Goal: Book appointment/travel/reservation

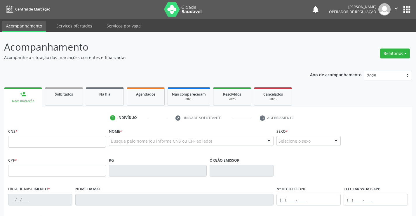
click at [55, 142] on input "text" at bounding box center [57, 142] width 98 height 12
type input "705 2064 1726 4479"
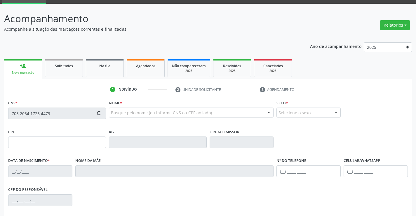
scroll to position [88, 0]
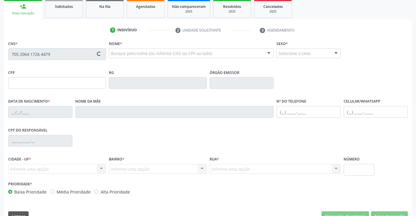
type input "002.162.095-44"
type input "27/[DATE]"
type input "[PERSON_NAME] da Sailva"
type input "[PHONE_NUMBER]"
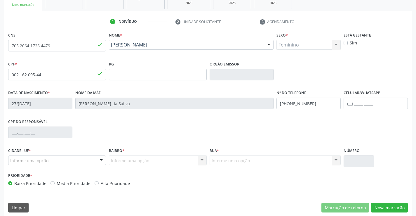
scroll to position [101, 0]
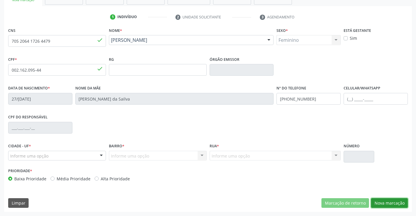
drag, startPoint x: 387, startPoint y: 202, endPoint x: 380, endPoint y: 190, distance: 14.4
click at [388, 201] on button "Nova marcação" at bounding box center [389, 203] width 37 height 10
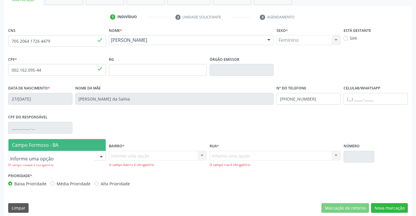
click at [98, 157] on div at bounding box center [101, 156] width 9 height 10
click at [90, 141] on span "Campo Formoso - BA" at bounding box center [56, 145] width 97 height 12
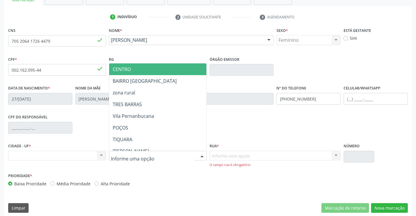
click at [197, 158] on div at bounding box center [158, 156] width 98 height 10
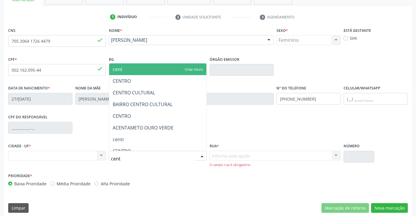
type input "centr"
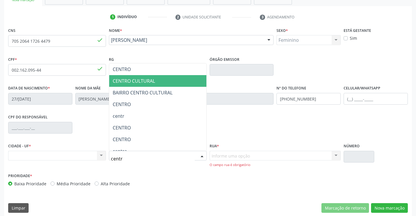
click at [144, 78] on span "CENTRO CULTURAL" at bounding box center [134, 81] width 42 height 6
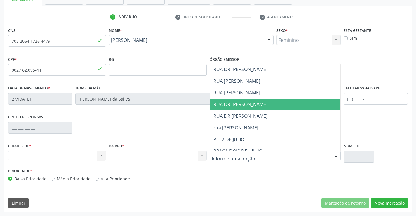
click at [247, 105] on span "RUA DR [PERSON_NAME]" at bounding box center [241, 104] width 54 height 6
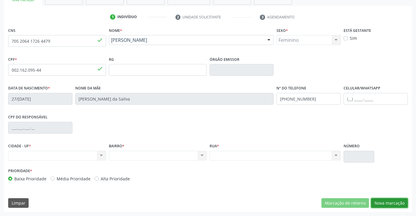
click at [390, 203] on button "Nova marcação" at bounding box center [389, 203] width 37 height 10
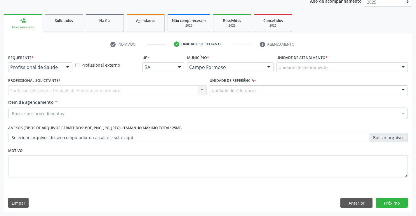
scroll to position [74, 0]
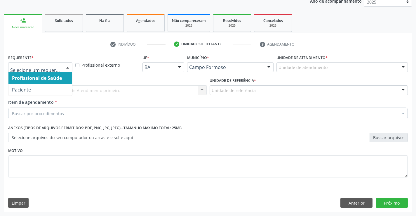
click at [69, 67] on div at bounding box center [67, 68] width 9 height 10
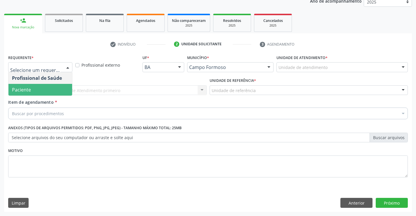
click at [58, 89] on span "Paciente" at bounding box center [40, 90] width 64 height 12
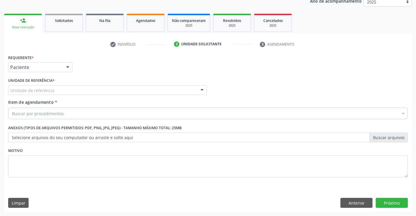
click at [61, 89] on div "Unidade de referência" at bounding box center [107, 90] width 199 height 10
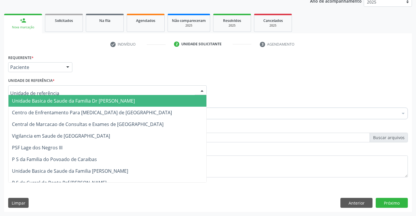
click at [67, 100] on span "Unidade Basica de Saude da Familia Dr [PERSON_NAME]" at bounding box center [73, 101] width 123 height 6
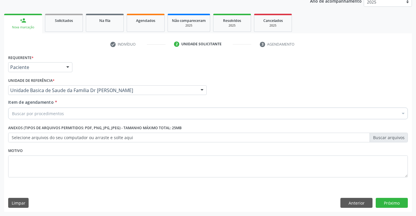
click at [72, 116] on div "Buscar por procedimentos" at bounding box center [208, 114] width 400 height 12
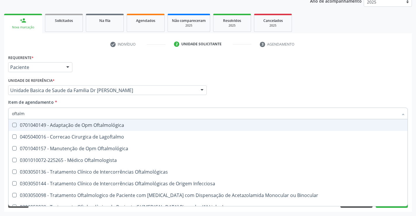
type input "oftalmo"
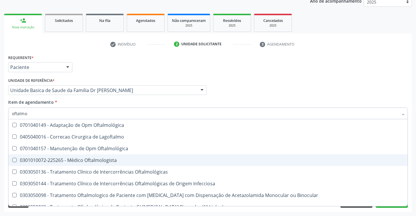
click at [78, 159] on div "0301010072-225265 - Médico Oftalmologista" at bounding box center [208, 160] width 392 height 5
checkbox Oftalmologista "true"
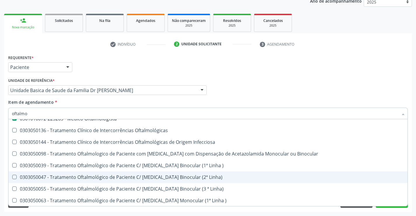
scroll to position [58, 0]
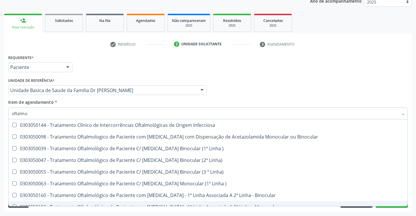
click at [148, 210] on div "Requerente * Paciente Profissional de Saúde Paciente Nenhum resultado encontrad…" at bounding box center [208, 132] width 408 height 159
checkbox Lagoftalmo "true"
checkbox Oftalmologista "false"
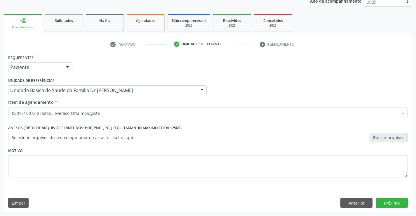
scroll to position [0, 0]
click at [387, 198] on button "Próximo" at bounding box center [392, 203] width 32 height 10
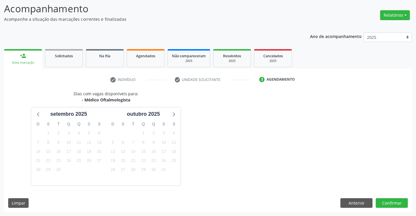
scroll to position [56, 0]
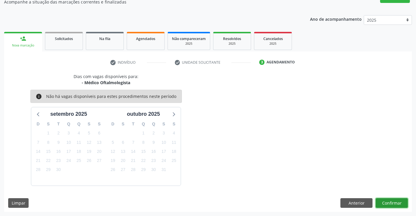
click at [388, 204] on button "Confirmar" at bounding box center [392, 203] width 32 height 10
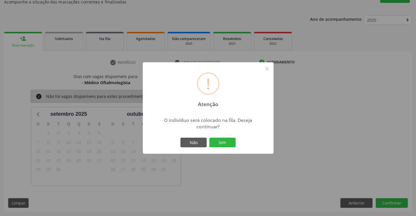
click at [225, 136] on div "Não Sim" at bounding box center [208, 142] width 58 height 12
click at [225, 141] on button "Sim" at bounding box center [223, 143] width 26 height 10
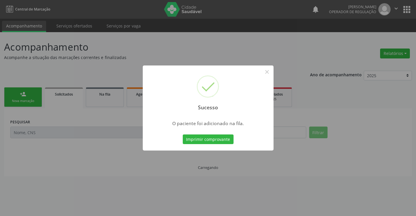
scroll to position [0, 0]
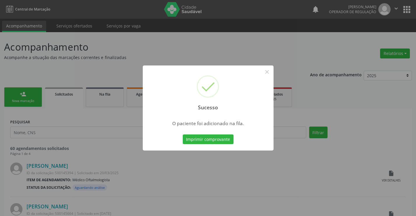
click at [225, 141] on button "Imprimir comprovante" at bounding box center [208, 139] width 51 height 10
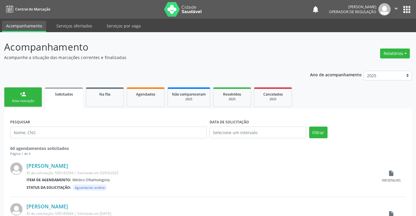
click at [35, 103] on link "person_add Nova marcação" at bounding box center [23, 97] width 38 height 20
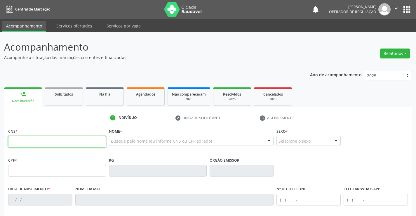
click at [36, 144] on input "text" at bounding box center [57, 142] width 98 height 12
type input "700 0043 0591 6201"
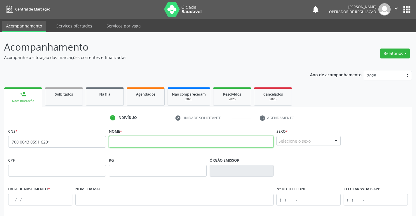
click at [123, 142] on input "text" at bounding box center [191, 142] width 165 height 12
type input "[PERSON_NAME] MINEIRO"
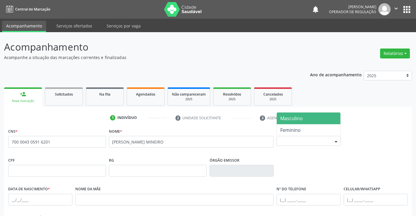
click at [335, 141] on div at bounding box center [336, 141] width 9 height 10
click at [318, 117] on span "Masculino" at bounding box center [309, 119] width 64 height 12
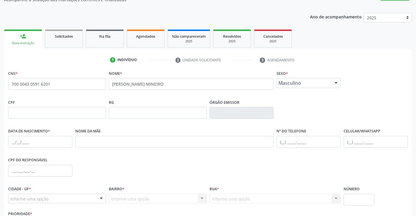
scroll to position [58, 0]
click at [19, 141] on input "text" at bounding box center [40, 141] width 64 height 12
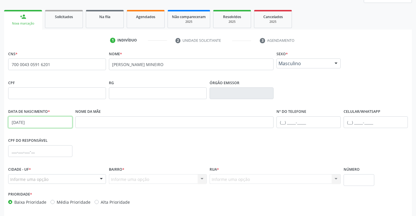
scroll to position [88, 0]
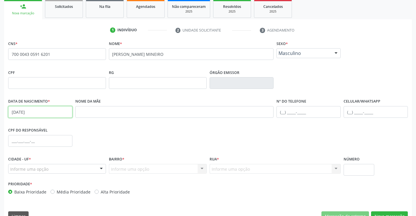
type input "[DATE]"
click at [102, 170] on div at bounding box center [101, 169] width 9 height 10
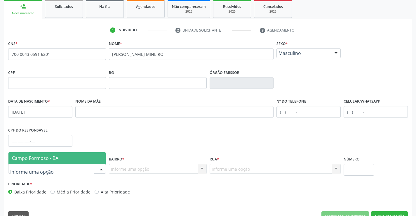
click at [70, 158] on span "Campo Formoso - BA" at bounding box center [56, 158] width 97 height 12
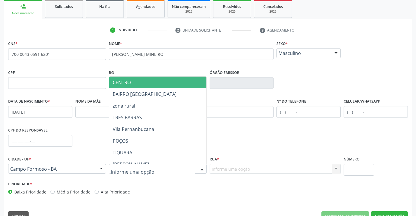
click at [201, 167] on div at bounding box center [202, 169] width 9 height 10
click at [162, 79] on span "CENTRO" at bounding box center [172, 83] width 126 height 12
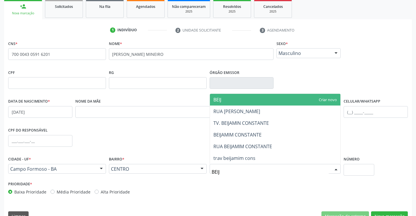
type input "BEIJA"
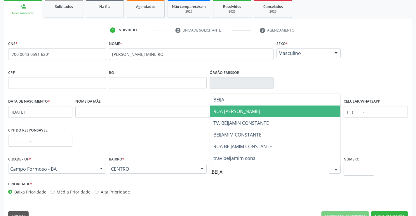
click at [243, 108] on span "RUA [PERSON_NAME]" at bounding box center [237, 111] width 47 height 6
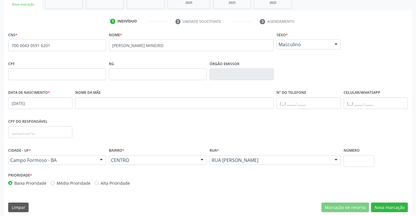
scroll to position [101, 0]
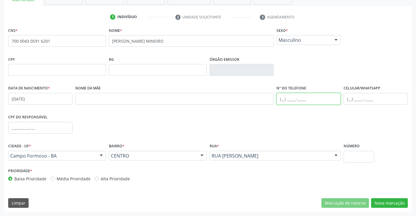
click at [282, 100] on input "text" at bounding box center [309, 99] width 64 height 12
click at [285, 98] on input "[PHONE_NUMBER]" at bounding box center [309, 99] width 64 height 12
type input "[PHONE_NUMBER]"
drag, startPoint x: 383, startPoint y: 195, endPoint x: 383, endPoint y: 203, distance: 8.2
click at [383, 200] on div "CNS * 700 0043 0591 6201 none Nome * [PERSON_NAME] MINEIRO Sexo * Masculino Mas…" at bounding box center [208, 119] width 408 height 186
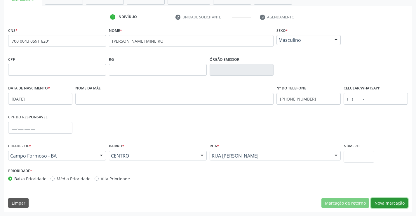
click at [383, 203] on button "Nova marcação" at bounding box center [389, 203] width 37 height 10
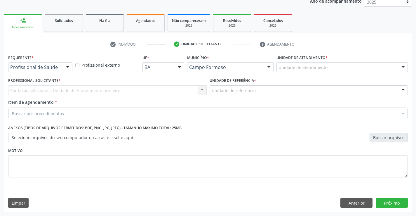
scroll to position [74, 0]
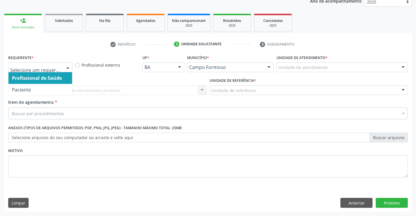
click at [67, 65] on div at bounding box center [67, 68] width 9 height 10
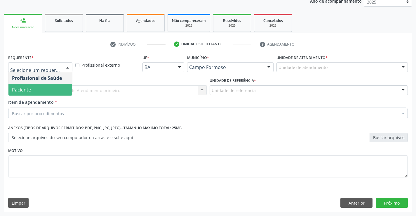
click at [61, 93] on span "Paciente" at bounding box center [40, 90] width 64 height 12
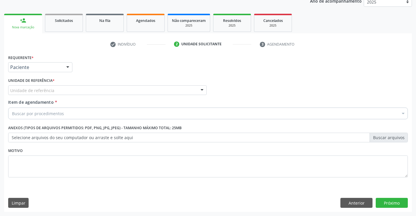
click at [66, 89] on div "Unidade de referência" at bounding box center [107, 90] width 199 height 10
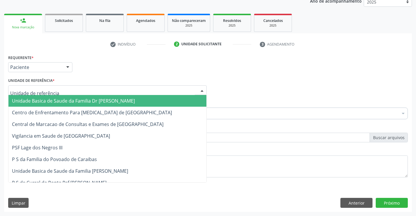
click at [71, 98] on span "Unidade Basica de Saude da Familia Dr [PERSON_NAME]" at bounding box center [73, 101] width 123 height 6
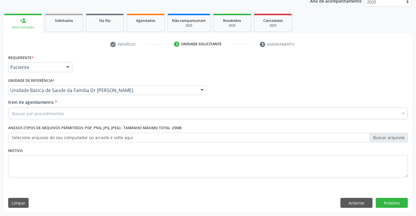
click at [75, 115] on div "Buscar por procedimentos" at bounding box center [208, 114] width 400 height 12
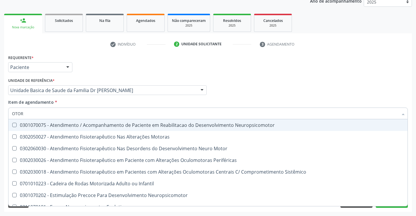
type input "OTORR"
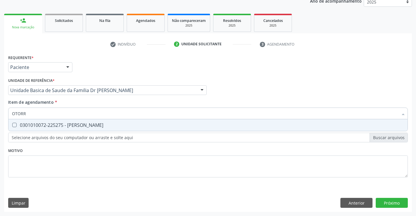
click at [81, 126] on div "0301010072-225275 - [PERSON_NAME]" at bounding box center [208, 125] width 392 height 5
checkbox Otorrinolaringologista "true"
click at [95, 149] on div "Requerente * Paciente Profissional de Saúde Paciente Nenhum resultado encontrad…" at bounding box center [208, 119] width 400 height 132
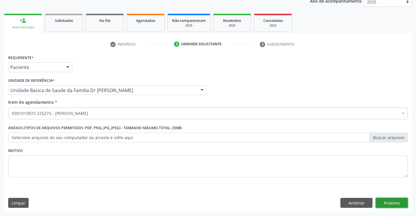
click at [385, 204] on button "Próximo" at bounding box center [392, 203] width 32 height 10
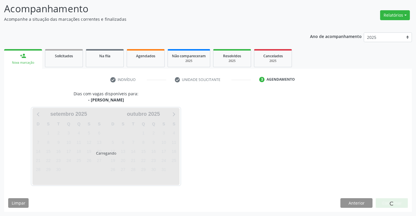
scroll to position [38, 0]
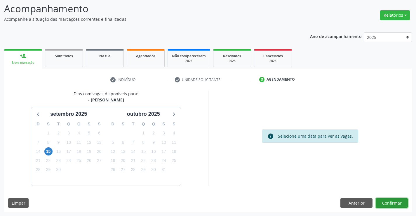
click at [389, 204] on button "Confirmar" at bounding box center [392, 203] width 32 height 10
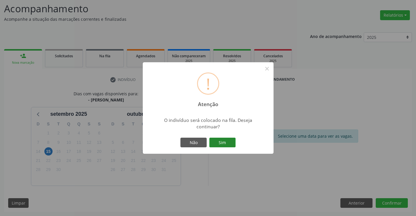
click at [222, 140] on button "Sim" at bounding box center [223, 143] width 26 height 10
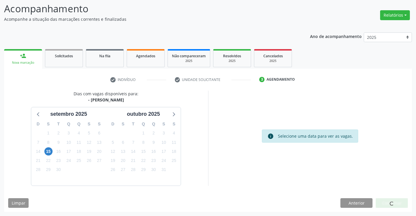
scroll to position [0, 0]
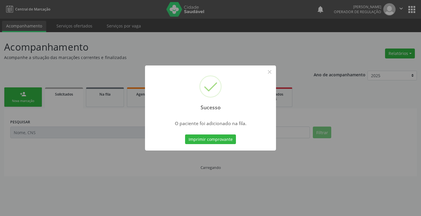
click at [222, 140] on button "Imprimir comprovante" at bounding box center [210, 139] width 51 height 10
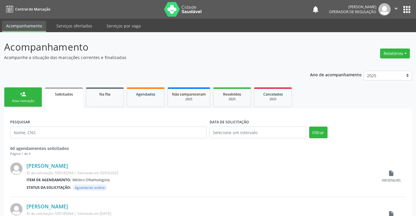
click at [36, 101] on div "Nova marcação" at bounding box center [22, 101] width 29 height 4
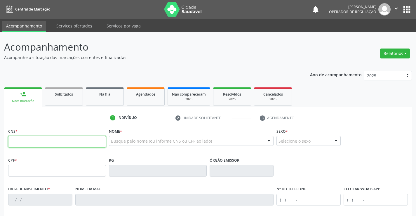
click at [29, 144] on input "text" at bounding box center [57, 142] width 98 height 12
type input "700 6014 2772 2063"
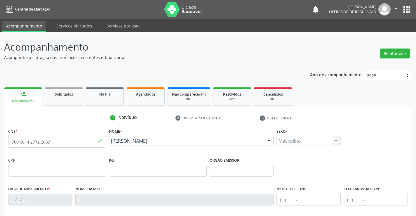
type input "0850103401"
type input "[DATE]"
type input "[PHONE_NUMBER]"
type input "912.398.265-91"
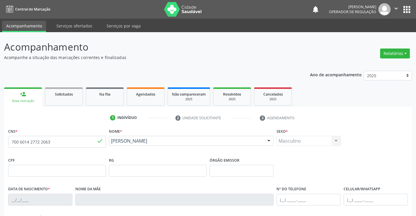
type input "64"
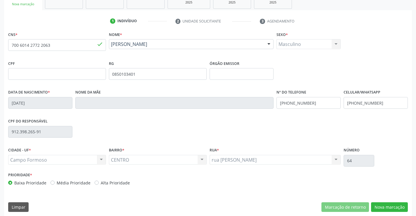
scroll to position [101, 0]
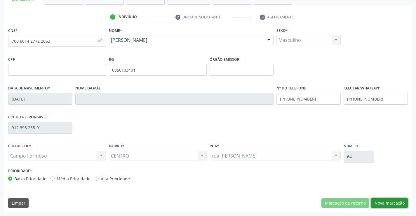
click at [391, 202] on button "Nova marcação" at bounding box center [389, 203] width 37 height 10
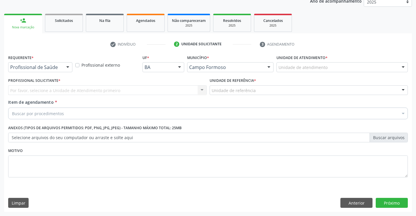
scroll to position [74, 0]
click at [69, 67] on div at bounding box center [67, 68] width 9 height 10
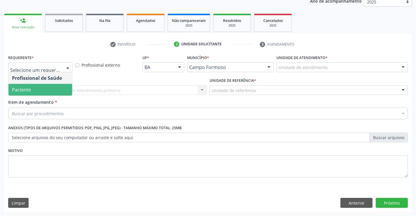
click at [52, 89] on span "Paciente" at bounding box center [40, 90] width 64 height 12
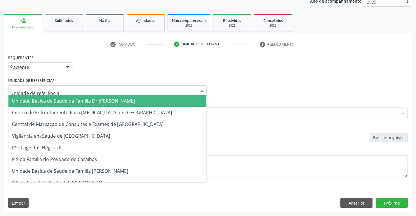
click at [69, 89] on div at bounding box center [107, 90] width 199 height 10
click at [70, 100] on span "Unidade Basica de Saude da Familia Dr [PERSON_NAME]" at bounding box center [73, 101] width 123 height 6
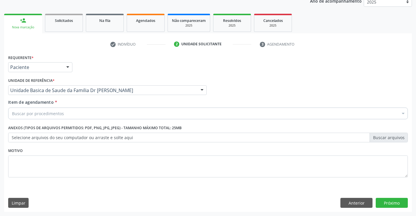
click at [68, 114] on div "Buscar por procedimentos" at bounding box center [208, 114] width 400 height 12
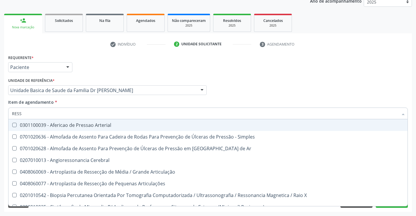
type input "RESSO"
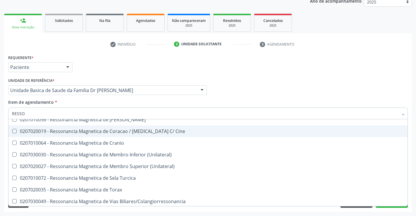
scroll to position [88, 0]
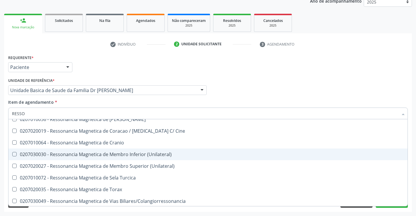
click at [135, 154] on div "0207030030 - Ressonancia Magnetica de Membro Inferior (Unilateral)" at bounding box center [208, 154] width 392 height 5
checkbox \(Unilateral\) "true"
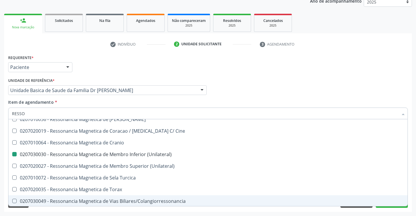
click at [153, 212] on div "Acompanhamento Acompanhe a situação das marcações correntes e finalizadas Relat…" at bounding box center [208, 87] width 416 height 257
checkbox X "true"
checkbox \(Unilateral\) "false"
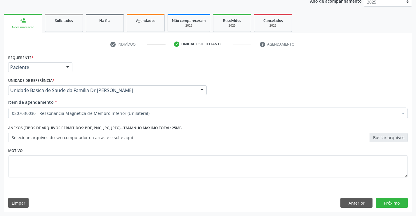
scroll to position [0, 0]
click at [392, 203] on button "Próximo" at bounding box center [392, 203] width 32 height 10
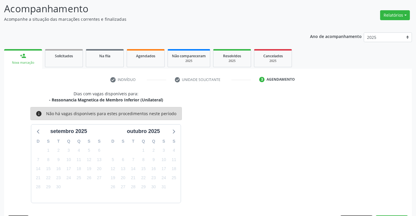
scroll to position [56, 0]
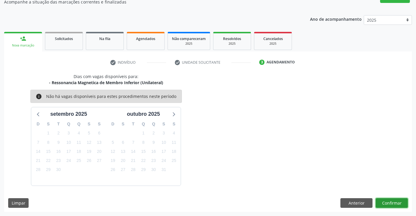
click at [392, 203] on button "Confirmar" at bounding box center [392, 203] width 32 height 10
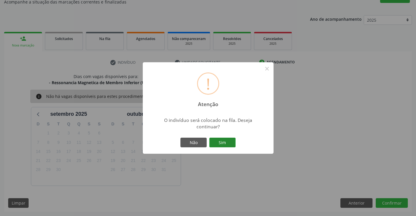
click at [224, 142] on button "Sim" at bounding box center [223, 143] width 26 height 10
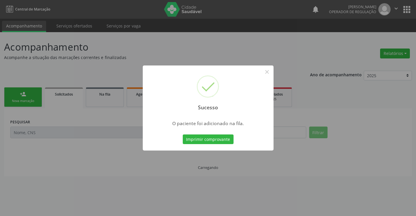
scroll to position [0, 0]
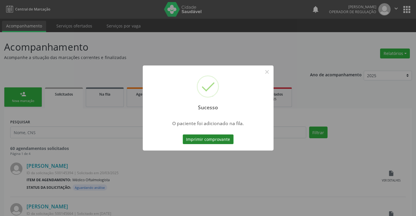
click at [223, 138] on button "Imprimir comprovante" at bounding box center [208, 139] width 51 height 10
